Goal: Information Seeking & Learning: Learn about a topic

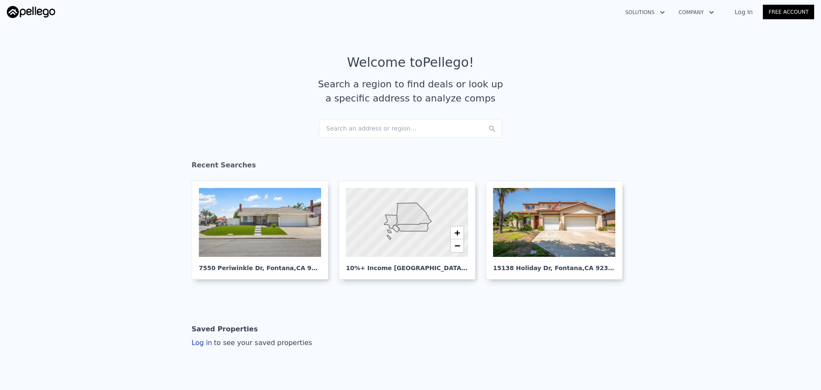
click at [746, 14] on link "Log In" at bounding box center [744, 12] width 38 height 9
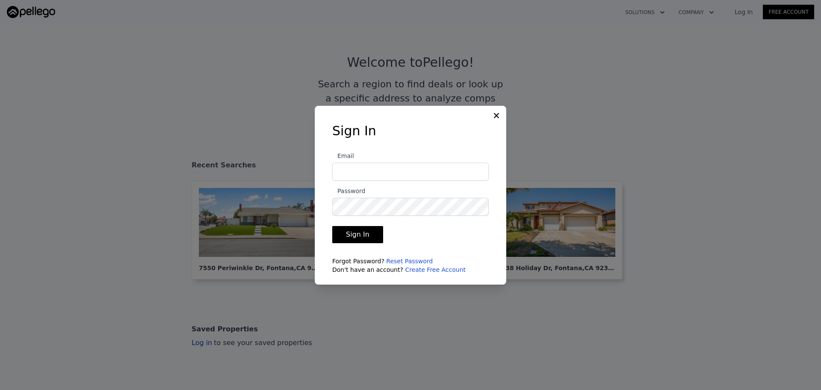
type input "eutah.rei@gmail.com"
click at [362, 236] on button "Sign In" at bounding box center [357, 234] width 51 height 17
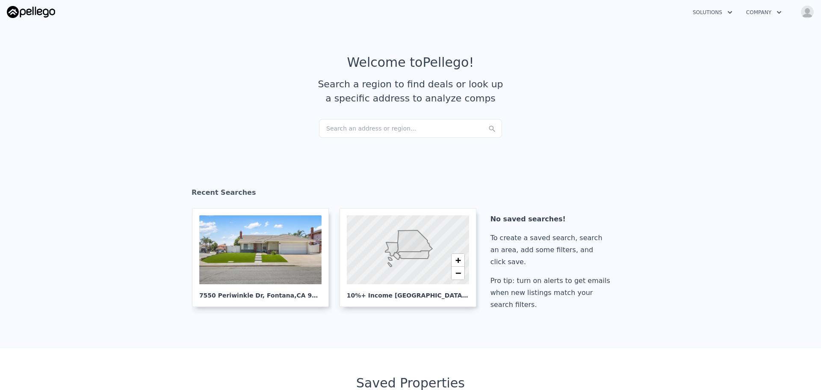
click at [400, 126] on div "Search an address or region..." at bounding box center [410, 128] width 183 height 19
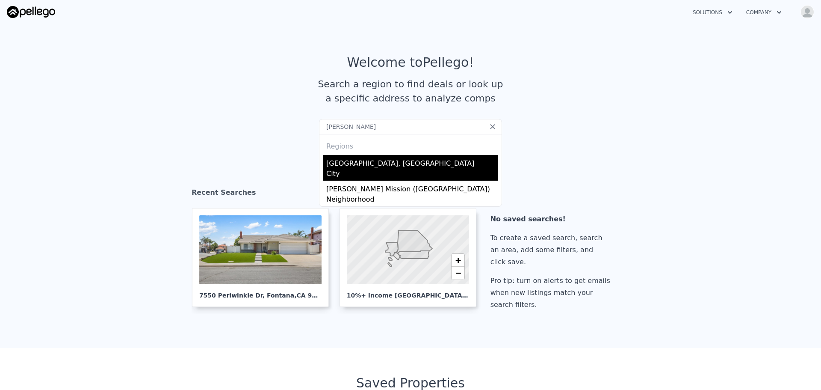
type input "moreno"
click at [411, 160] on div "Moreno Valley, CA" at bounding box center [412, 162] width 172 height 14
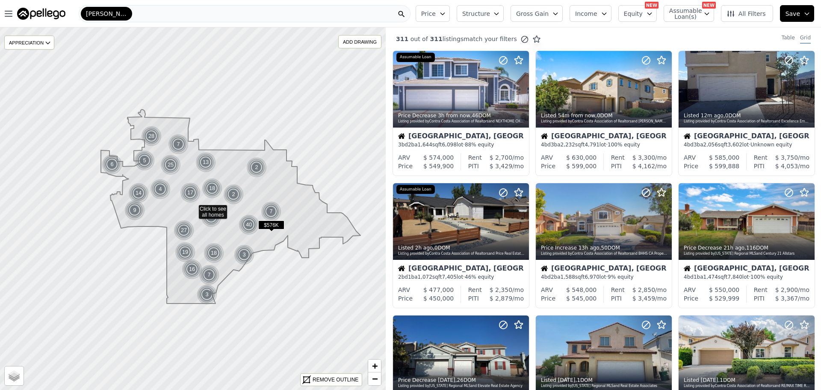
click at [608, 14] on icon "button" at bounding box center [604, 13] width 7 height 7
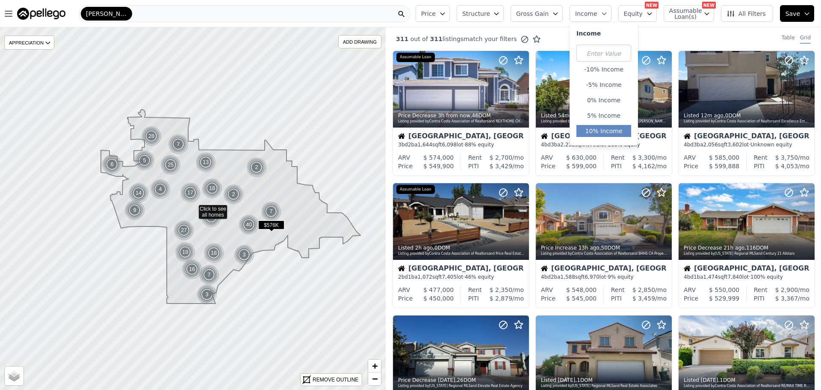
click at [610, 126] on button "10% Income" at bounding box center [604, 131] width 55 height 12
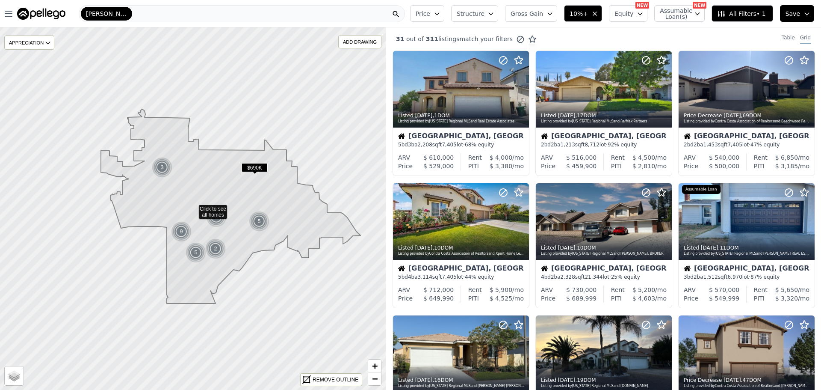
click at [430, 17] on span "Price" at bounding box center [423, 13] width 15 height 9
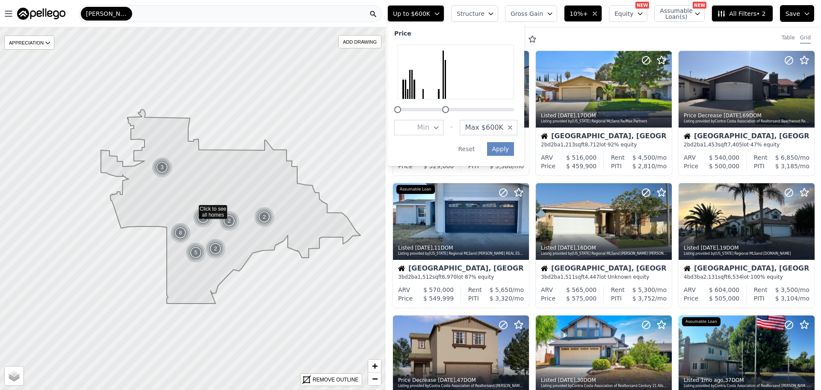
drag, startPoint x: 551, startPoint y: 107, endPoint x: 484, endPoint y: 107, distance: 67.6
click at [484, 107] on div at bounding box center [455, 78] width 123 height 68
click at [515, 149] on button "Apply" at bounding box center [500, 149] width 27 height 14
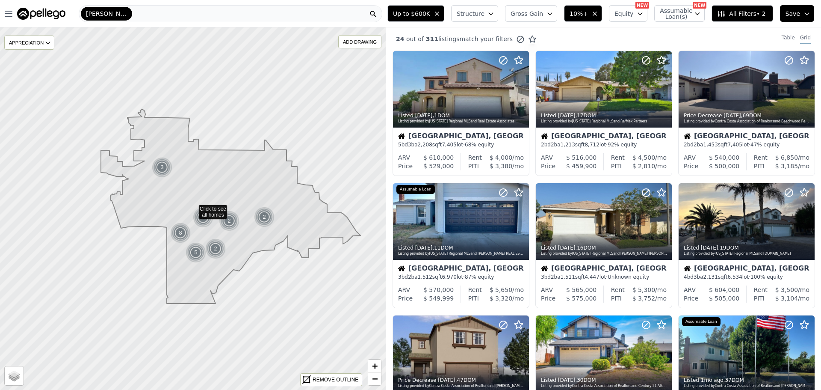
click at [478, 16] on span "Structure" at bounding box center [470, 13] width 27 height 9
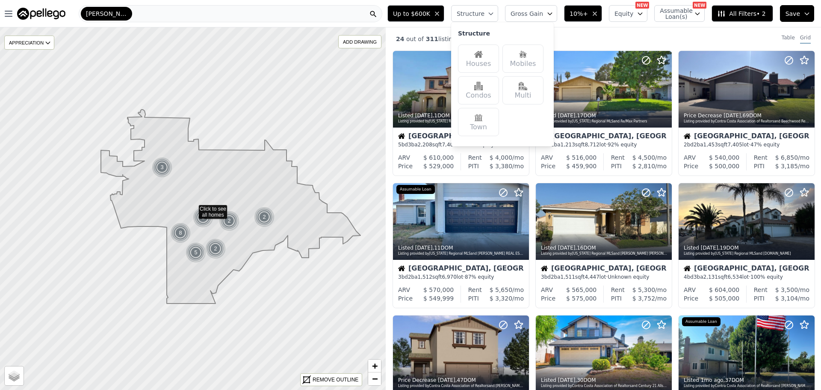
click at [485, 57] on div "Houses" at bounding box center [478, 58] width 41 height 28
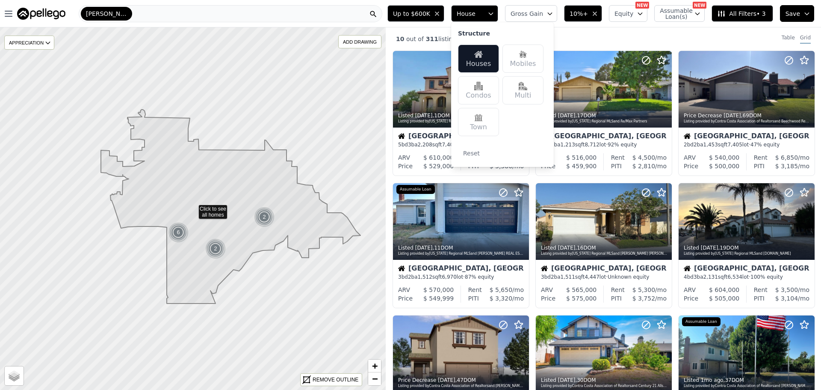
click at [754, 15] on span "All Filters • 3" at bounding box center [741, 13] width 48 height 9
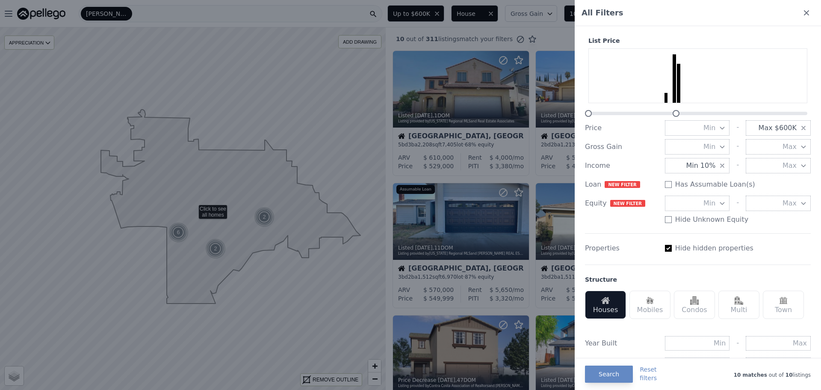
scroll to position [238, 0]
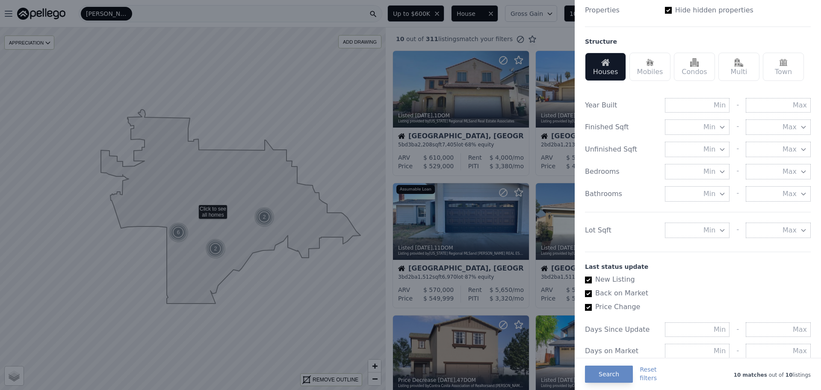
click at [709, 226] on span "Min" at bounding box center [710, 230] width 12 height 10
click at [702, 271] on button "10000 sqft" at bounding box center [697, 276] width 65 height 15
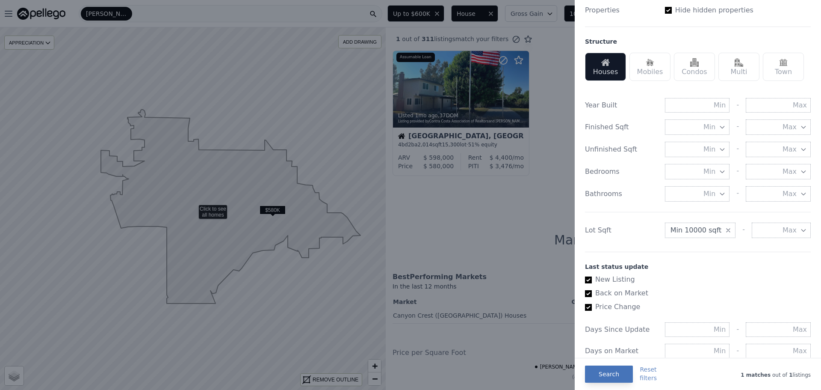
click at [604, 373] on button "Search" at bounding box center [609, 373] width 48 height 17
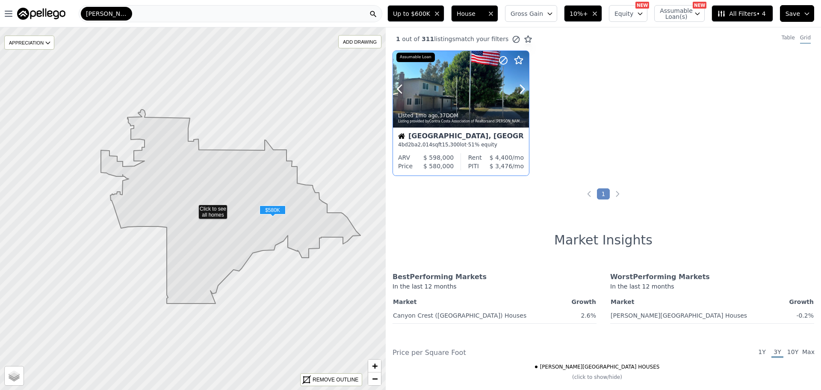
click at [441, 95] on div at bounding box center [461, 89] width 136 height 77
click at [613, 197] on icon "Next page" at bounding box center [617, 194] width 9 height 9
click at [726, 16] on icon at bounding box center [721, 13] width 9 height 9
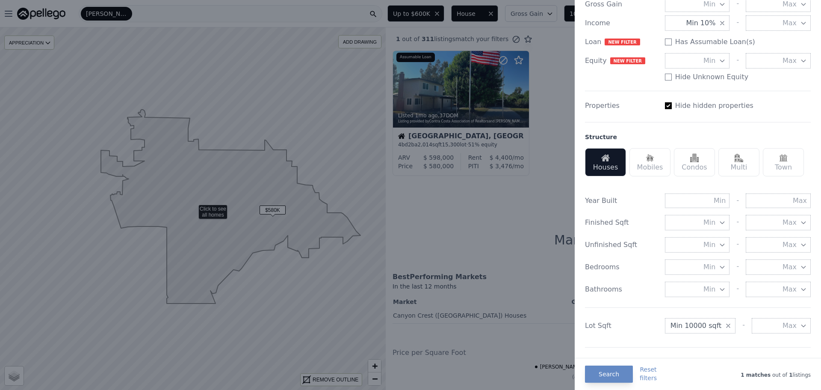
scroll to position [391, 0]
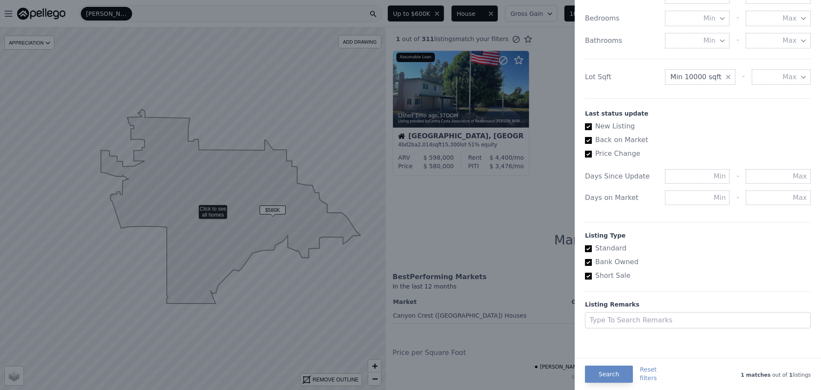
click at [685, 76] on span "Min 10000 sqft" at bounding box center [696, 77] width 51 height 10
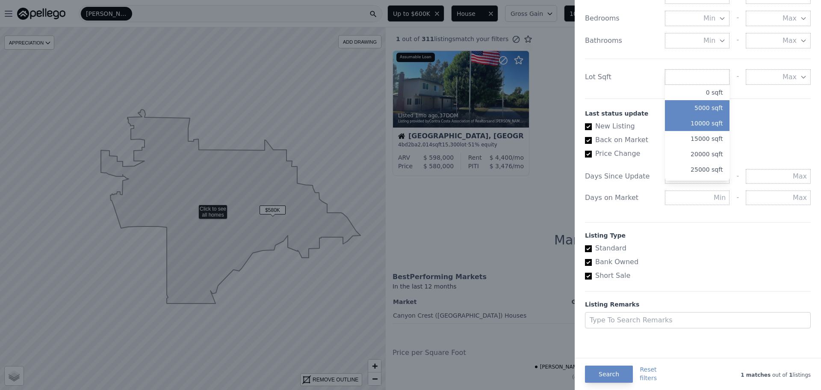
click at [683, 109] on button "5000 sqft" at bounding box center [697, 107] width 65 height 15
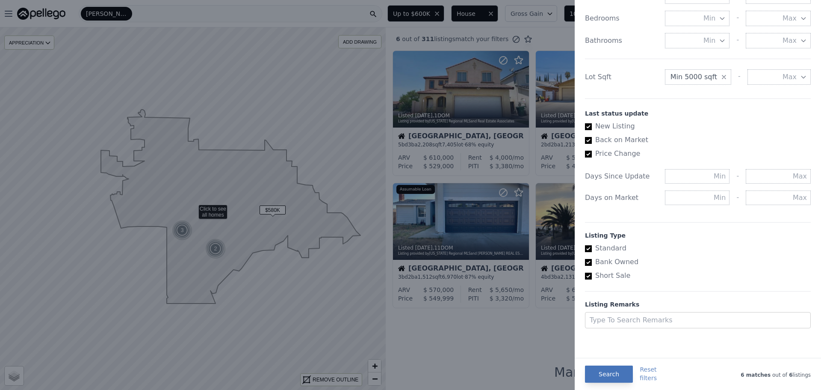
click at [588, 370] on button "Search" at bounding box center [609, 373] width 48 height 17
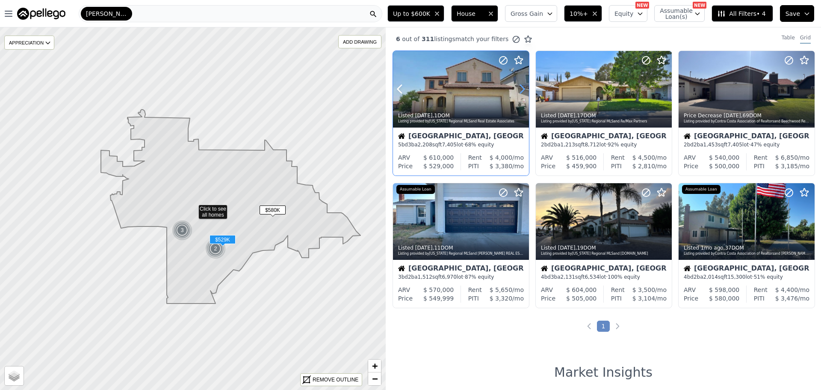
click at [517, 88] on icon at bounding box center [522, 89] width 14 height 14
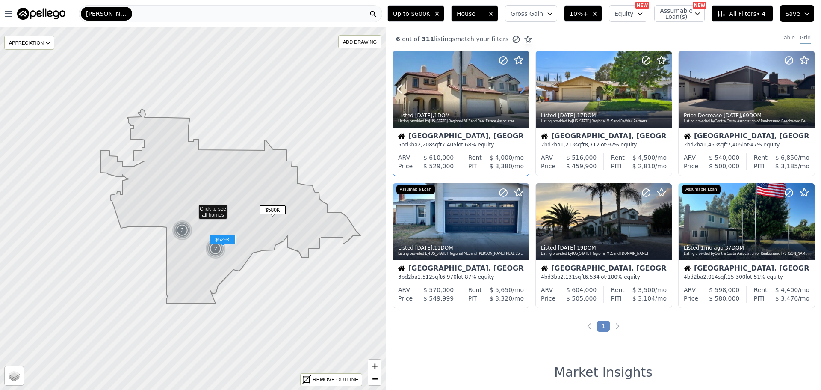
click at [518, 88] on icon at bounding box center [522, 89] width 14 height 14
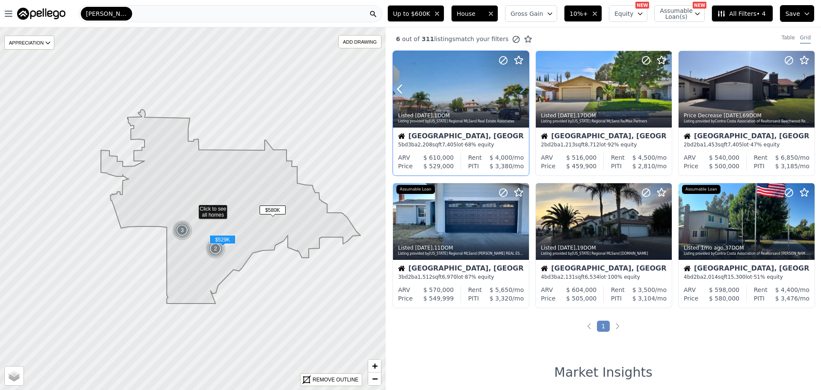
click at [518, 88] on icon at bounding box center [522, 89] width 14 height 14
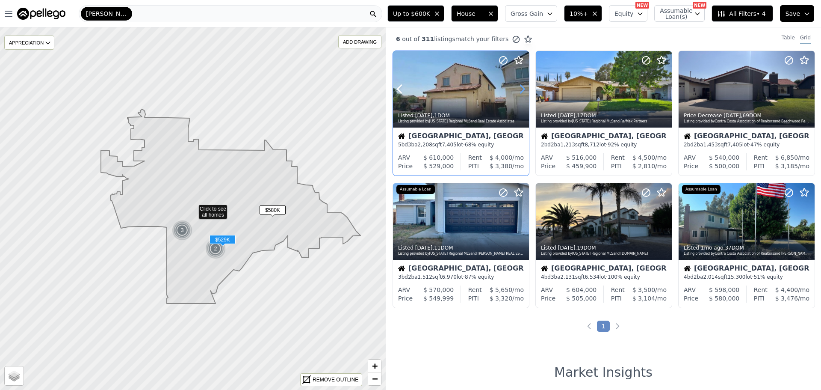
click at [518, 88] on icon at bounding box center [522, 89] width 14 height 14
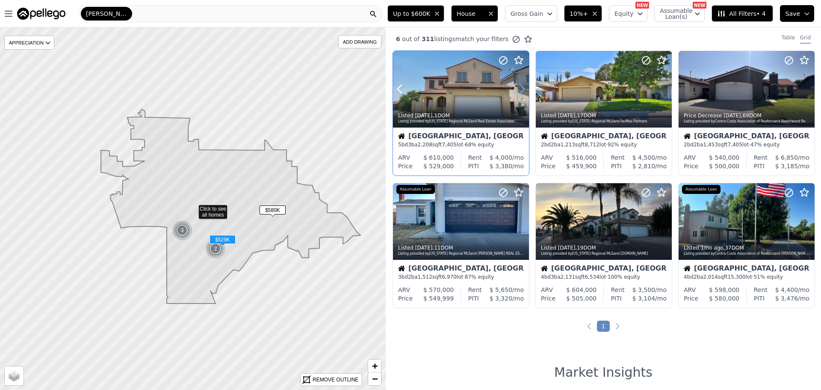
click at [518, 88] on icon at bounding box center [522, 89] width 14 height 14
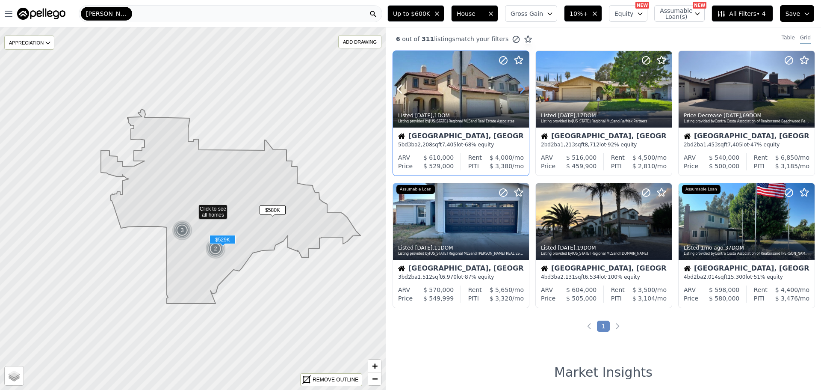
click at [518, 88] on icon at bounding box center [522, 89] width 14 height 14
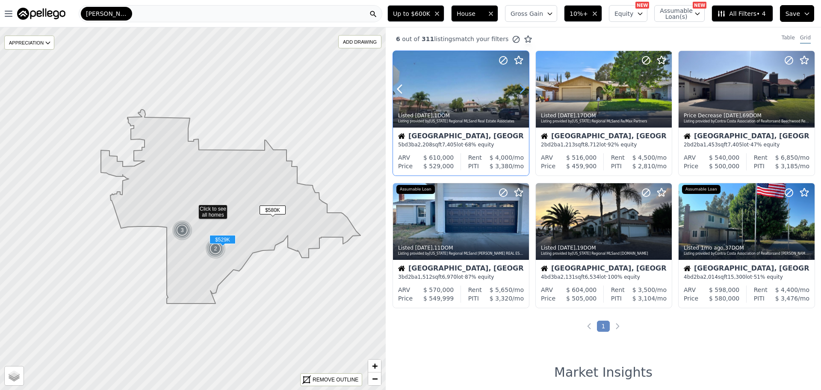
click at [518, 88] on icon at bounding box center [522, 89] width 14 height 14
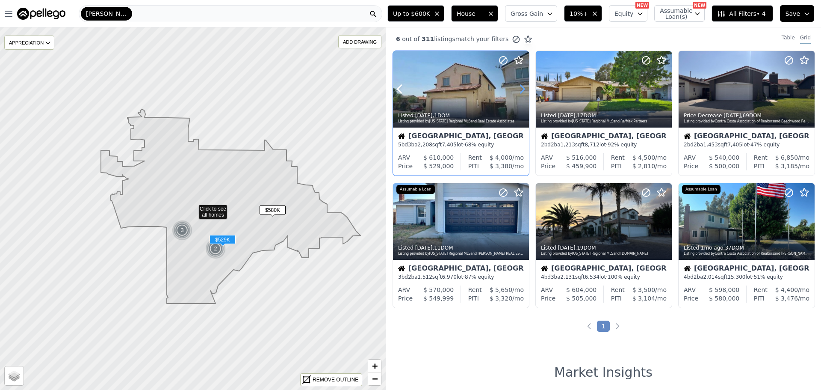
click at [518, 88] on icon at bounding box center [522, 89] width 14 height 14
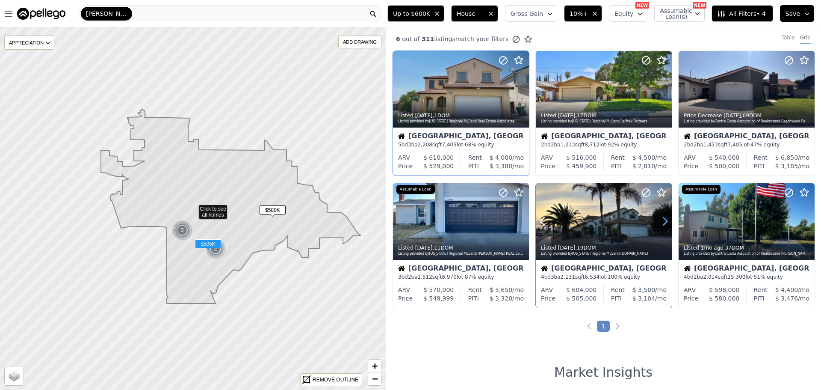
click at [660, 217] on icon at bounding box center [665, 221] width 14 height 14
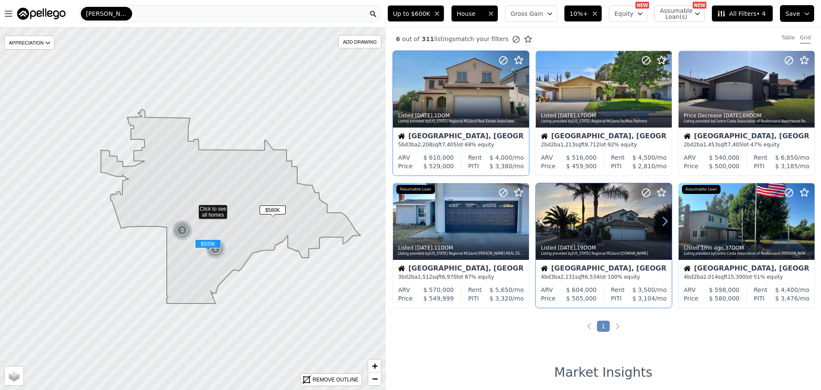
click at [660, 215] on icon at bounding box center [665, 221] width 14 height 14
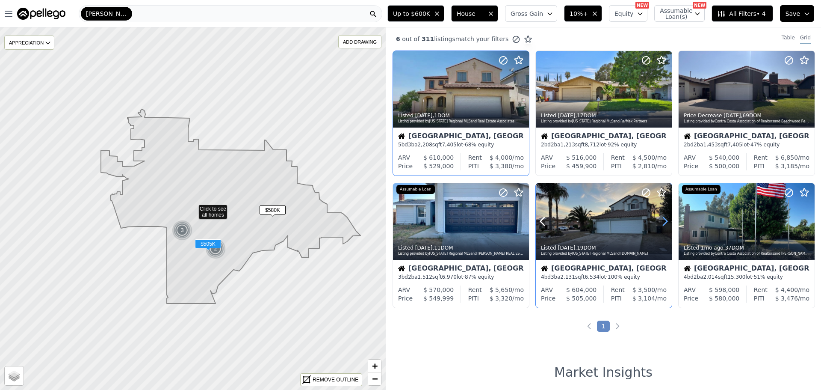
click at [660, 215] on icon at bounding box center [665, 221] width 14 height 14
click at [660, 218] on icon at bounding box center [665, 221] width 14 height 14
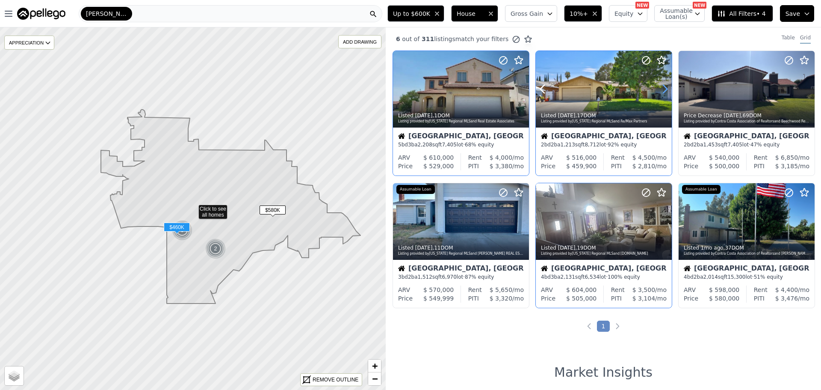
click at [660, 92] on icon at bounding box center [665, 89] width 14 height 14
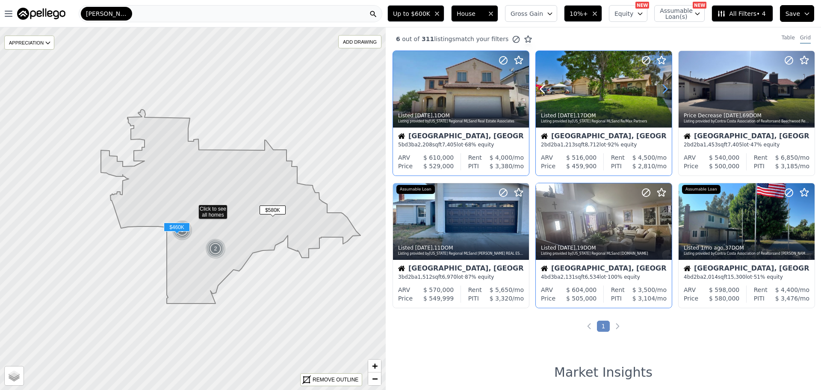
click at [659, 92] on icon at bounding box center [665, 89] width 14 height 14
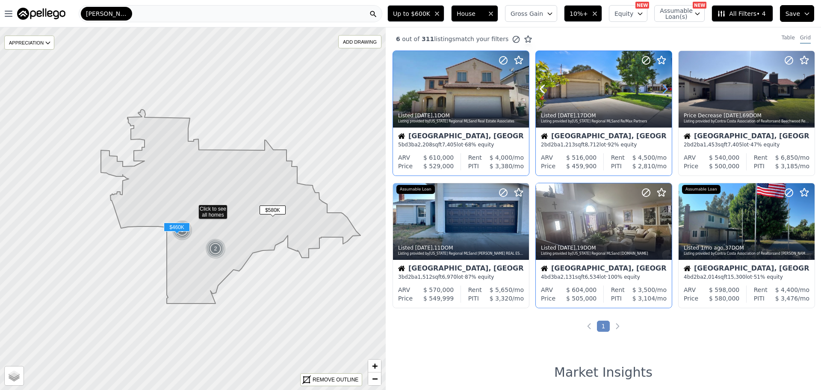
click at [659, 92] on icon at bounding box center [665, 89] width 14 height 14
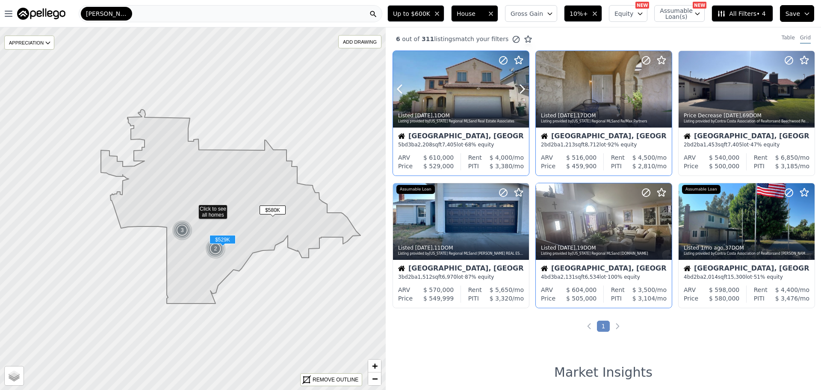
click at [451, 84] on div at bounding box center [461, 89] width 136 height 77
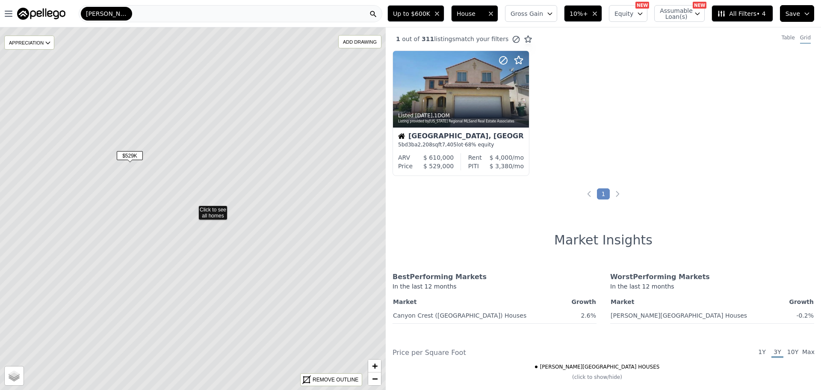
click at [152, 13] on div "Moreno Valley" at bounding box center [231, 13] width 304 height 17
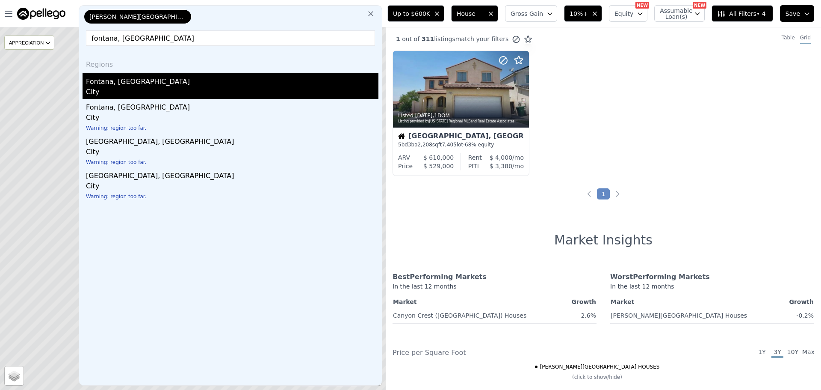
type input "fontana, ca"
click at [142, 86] on div "Fontana, CA" at bounding box center [232, 80] width 293 height 14
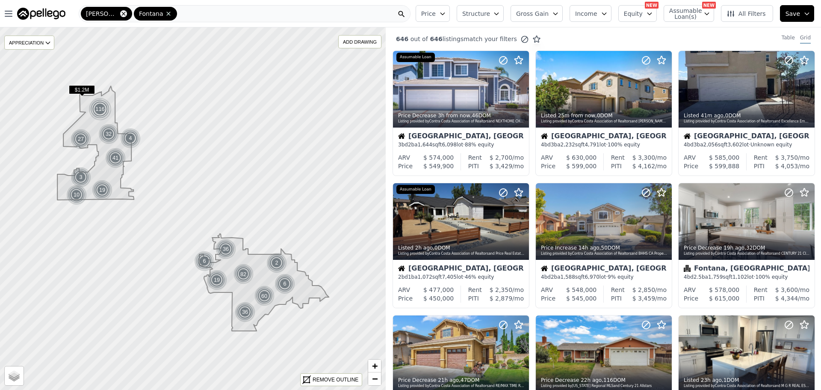
click at [121, 11] on icon at bounding box center [123, 13] width 7 height 7
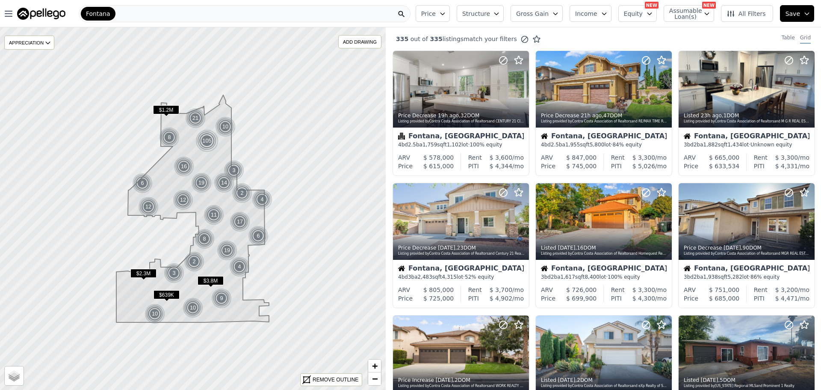
click at [598, 12] on span "Income" at bounding box center [586, 13] width 22 height 9
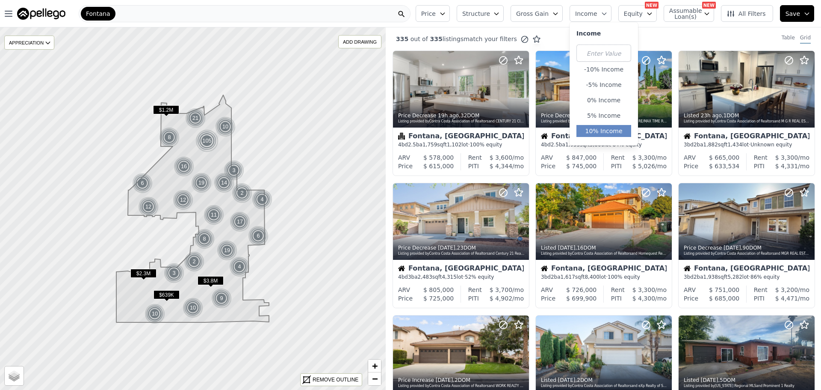
click at [614, 126] on button "10% Income" at bounding box center [604, 131] width 55 height 12
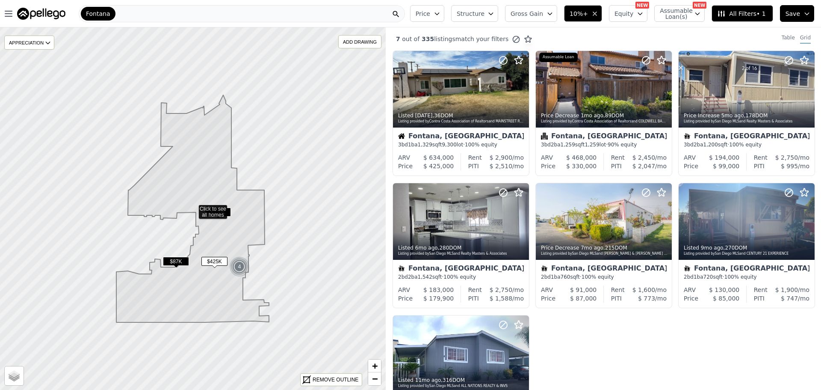
click at [489, 7] on button "Structure" at bounding box center [474, 13] width 47 height 17
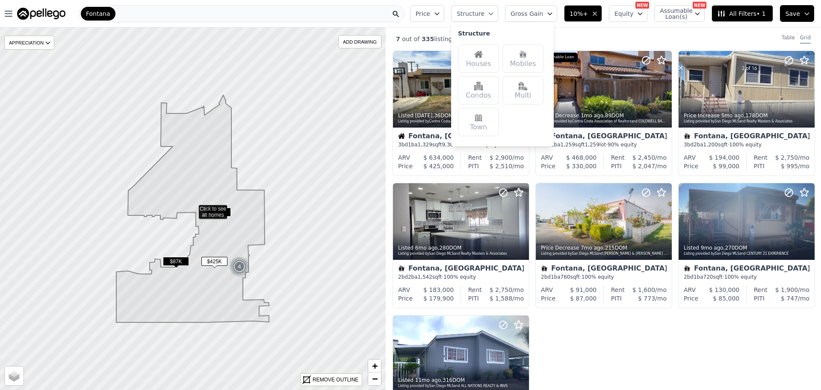
click at [482, 60] on div "Houses" at bounding box center [478, 58] width 41 height 28
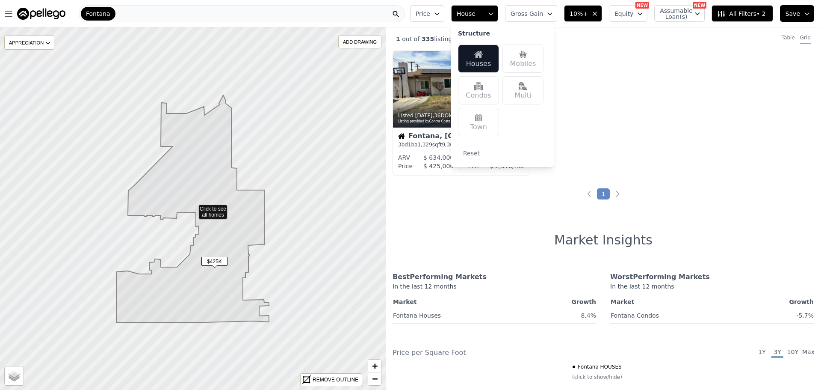
click at [734, 154] on div "Listed 6d ago , 36 DOM Listing provided by Contra Costa Association of Realtors…" at bounding box center [603, 116] width 435 height 132
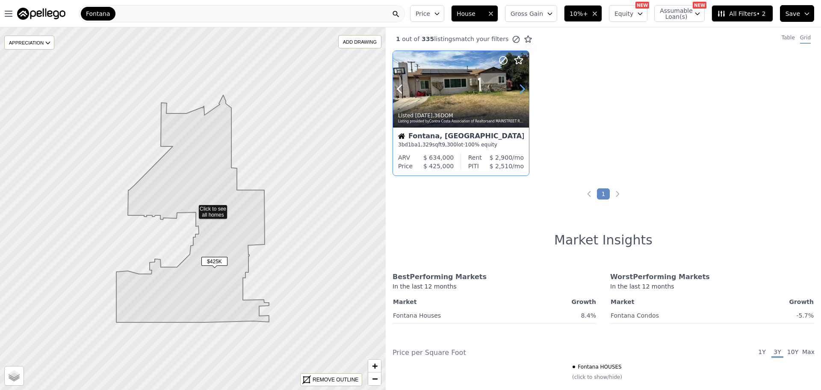
click at [518, 86] on icon at bounding box center [522, 89] width 14 height 14
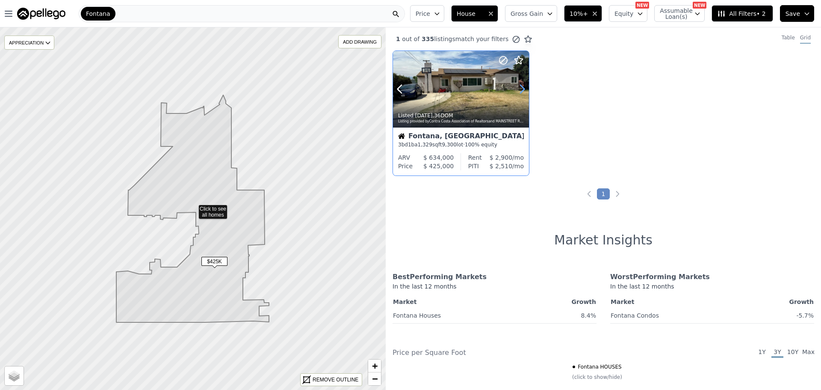
click at [518, 86] on icon at bounding box center [522, 89] width 14 height 14
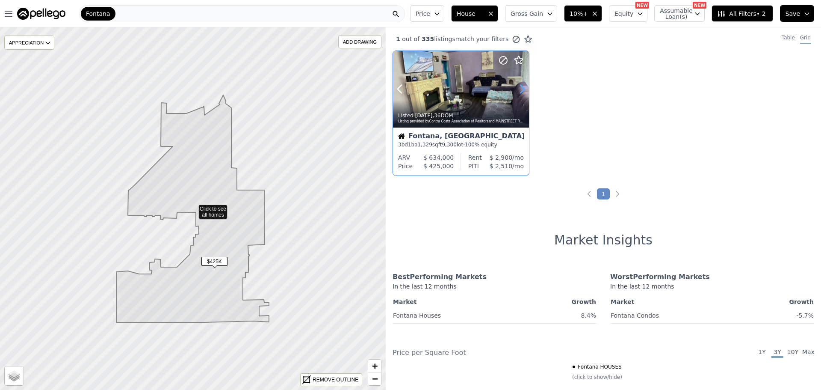
click at [518, 86] on icon at bounding box center [522, 89] width 14 height 14
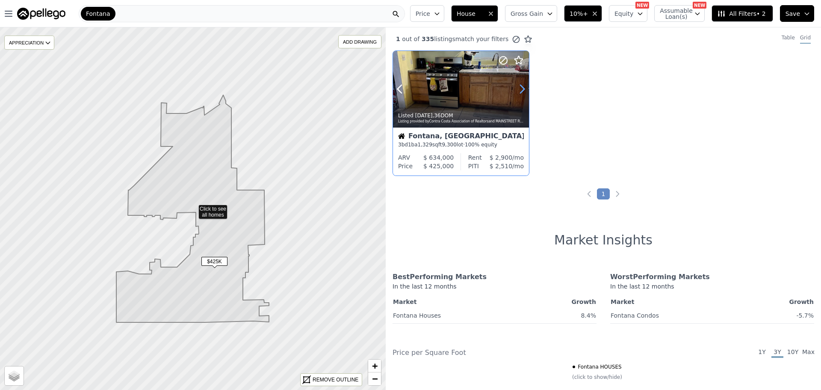
click at [518, 86] on icon at bounding box center [522, 89] width 14 height 14
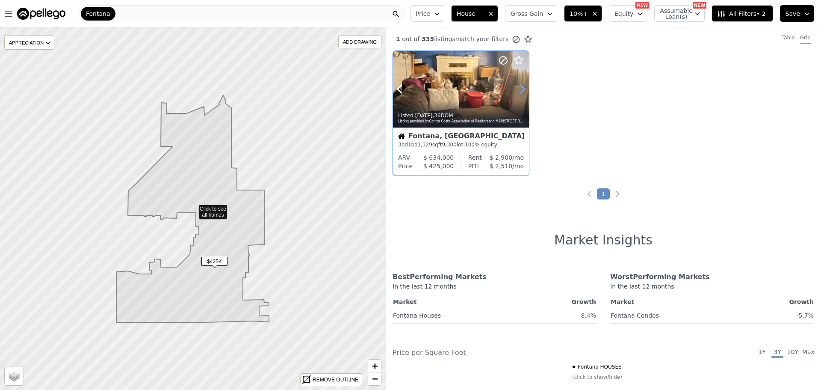
click at [518, 86] on icon at bounding box center [522, 89] width 14 height 14
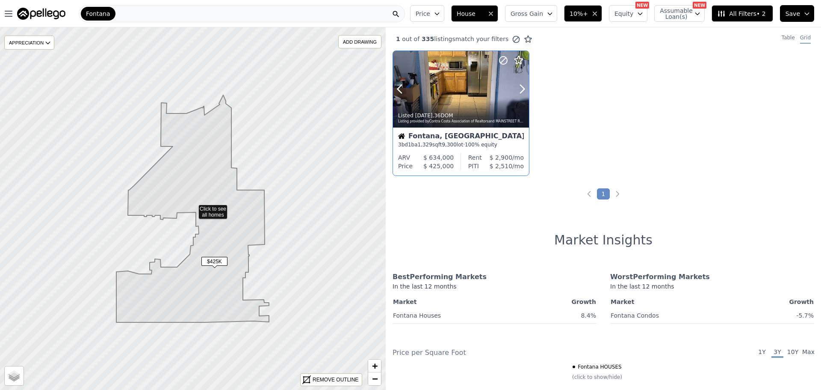
click at [417, 86] on button at bounding box center [410, 89] width 34 height 77
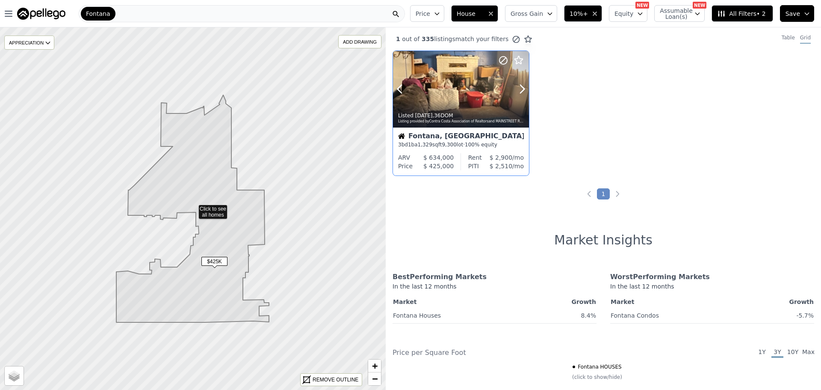
click at [442, 85] on div at bounding box center [461, 89] width 136 height 77
click at [123, 15] on div "Fontana" at bounding box center [242, 13] width 326 height 17
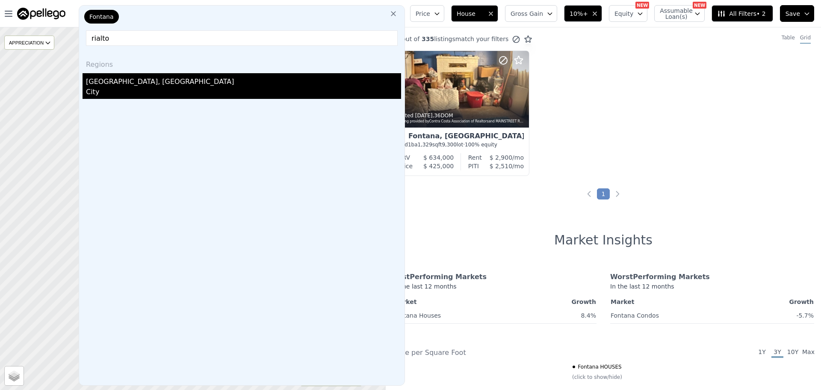
type input "rialto"
click at [122, 84] on div "Rialto, CA" at bounding box center [243, 80] width 315 height 14
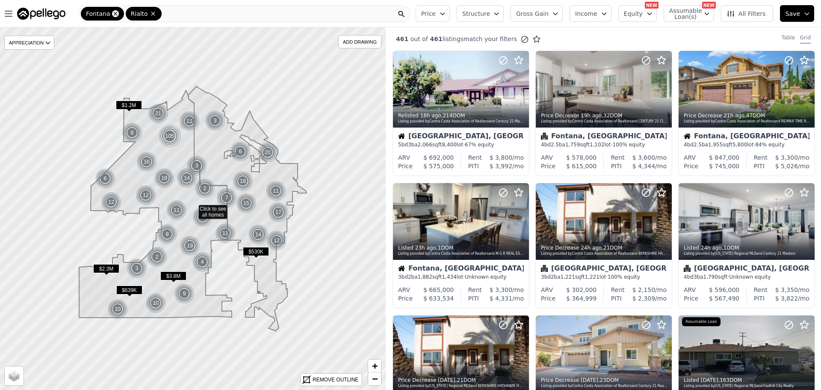
click at [114, 14] on icon at bounding box center [115, 13] width 7 height 7
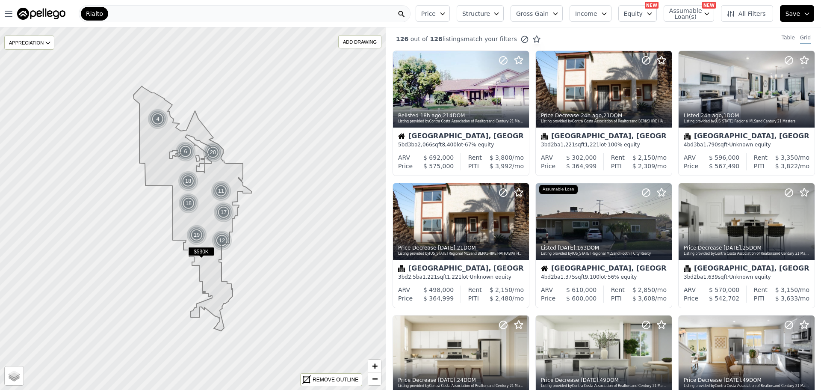
click at [612, 13] on button "Income" at bounding box center [591, 13] width 42 height 17
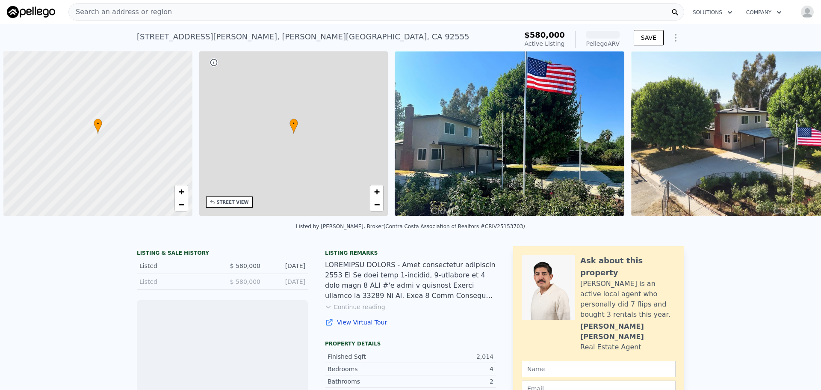
scroll to position [0, 3]
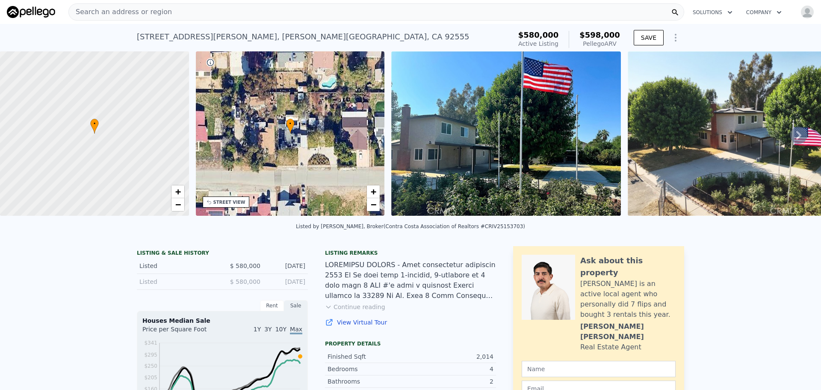
click at [439, 292] on div at bounding box center [410, 280] width 171 height 41
click at [244, 131] on div "• + −" at bounding box center [290, 133] width 189 height 164
click at [292, 147] on div "• + −" at bounding box center [290, 133] width 189 height 164
click at [538, 157] on img at bounding box center [506, 133] width 230 height 164
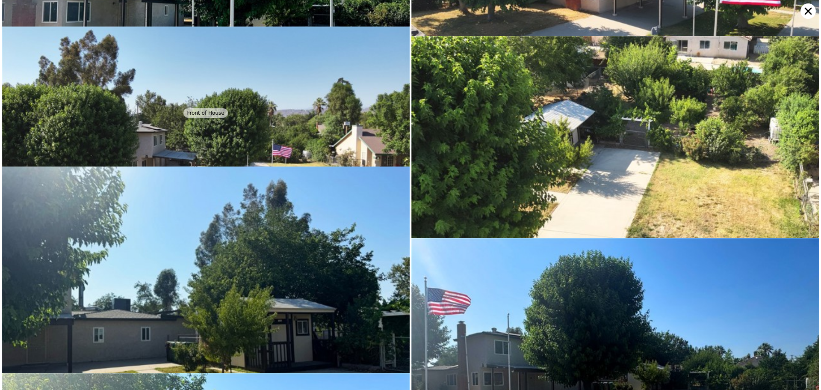
scroll to position [0, 0]
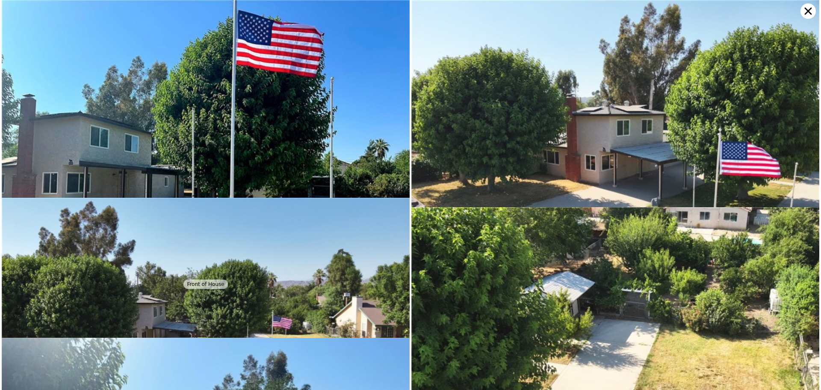
click at [812, 10] on icon at bounding box center [808, 10] width 15 height 15
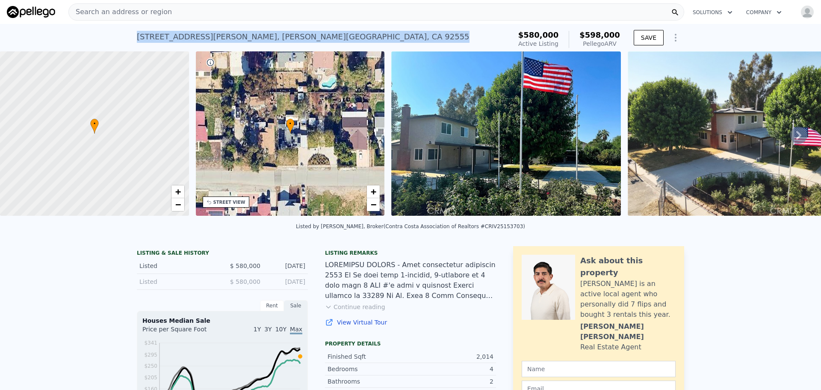
drag, startPoint x: 131, startPoint y: 36, endPoint x: 298, endPoint y: 33, distance: 166.9
click at [298, 33] on div "28920 Kimberly Ave , Moreno Valley , CA 92555 Active at $580k (~ARV $598k ) $58…" at bounding box center [410, 37] width 821 height 27
copy div "28920 Kimberly Ave , Moreno Valley , CA 92555"
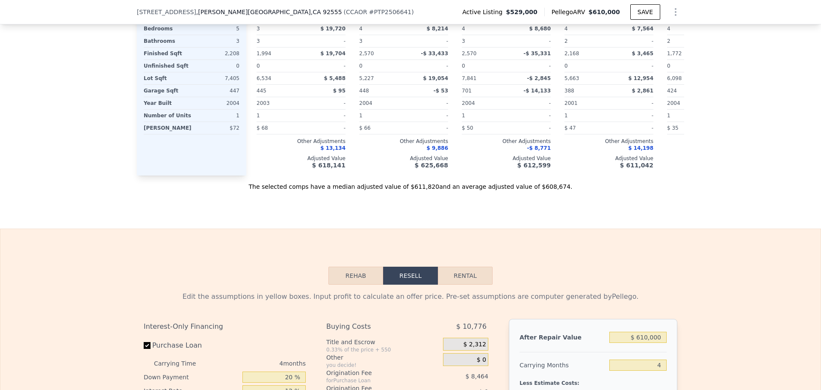
scroll to position [1082, 0]
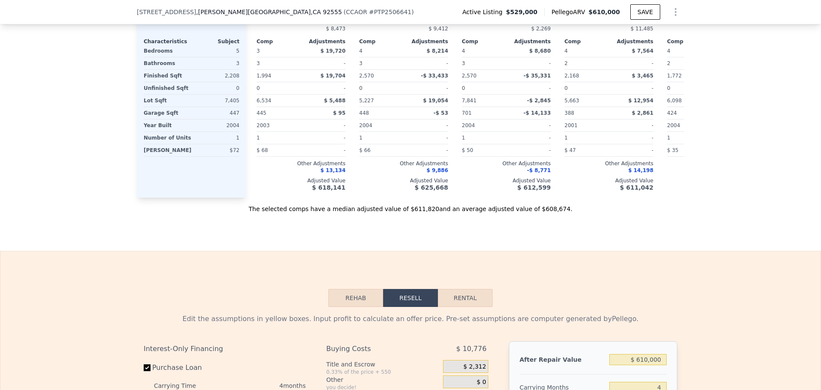
click at [452, 307] on button "Rental" at bounding box center [465, 298] width 55 height 18
select select "30"
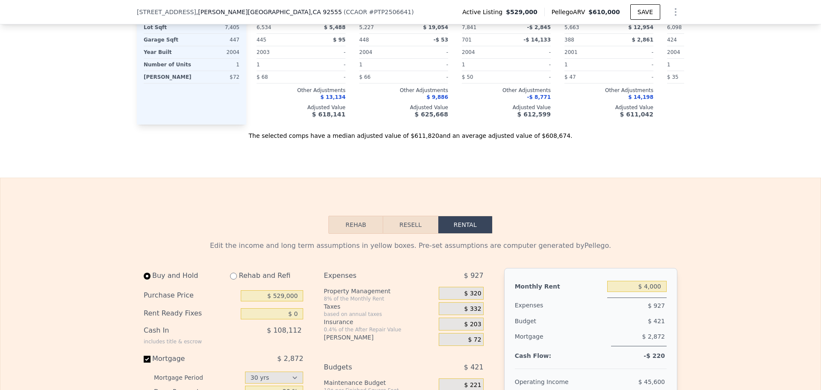
scroll to position [1163, 0]
